Goal: Navigation & Orientation: Go to known website

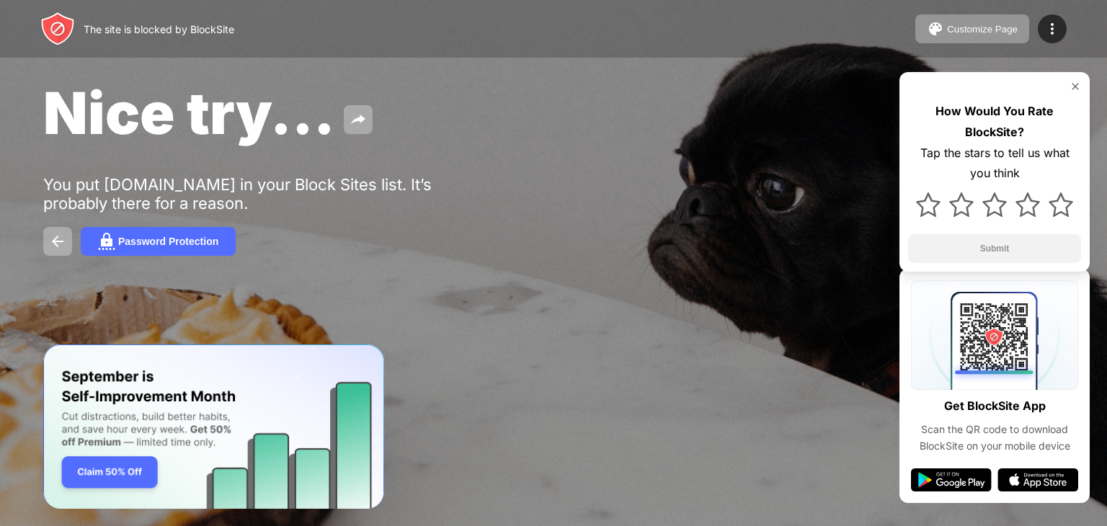
click at [1073, 91] on img at bounding box center [1076, 87] width 12 height 12
